Goal: Find specific page/section: Find specific page/section

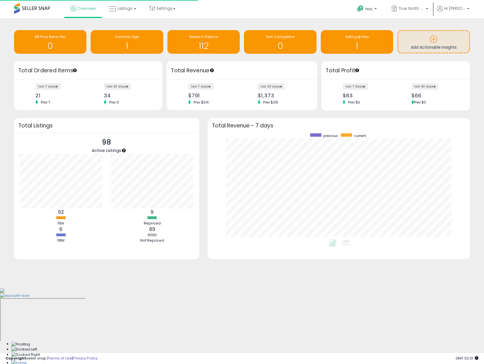
scroll to position [106, 251]
drag, startPoint x: 130, startPoint y: 6, endPoint x: 126, endPoint y: 26, distance: 20.7
click at [130, 6] on span "Listings" at bounding box center [125, 9] width 15 height 6
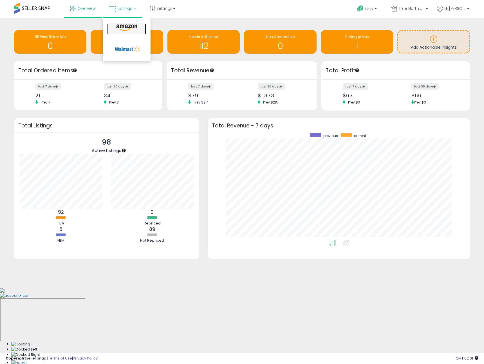
click at [123, 31] on icon at bounding box center [127, 27] width 24 height 7
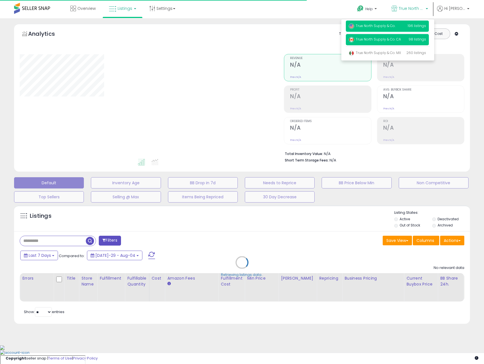
click at [387, 30] on p "True North Supply & Co. 196 listings" at bounding box center [387, 26] width 83 height 11
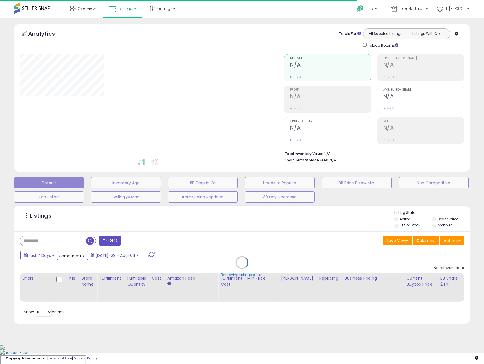
click at [48, 237] on div "Retrieving listings data.." at bounding box center [242, 267] width 465 height 128
click at [48, 239] on div "Retrieving listings data.." at bounding box center [242, 267] width 465 height 128
click at [49, 242] on div "Retrieving listings data.." at bounding box center [242, 267] width 465 height 128
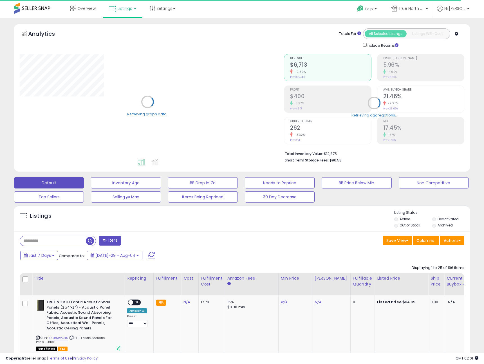
click at [47, 242] on input "text" at bounding box center [53, 241] width 66 height 10
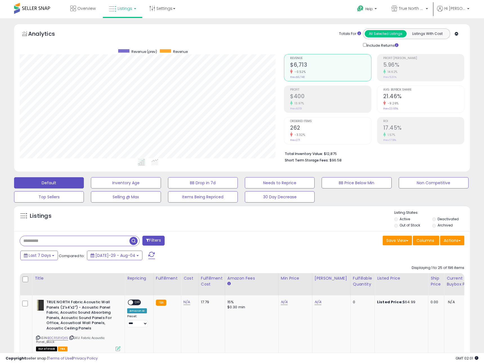
type input "*"
type input "******"
